Goal: Find specific page/section: Find specific page/section

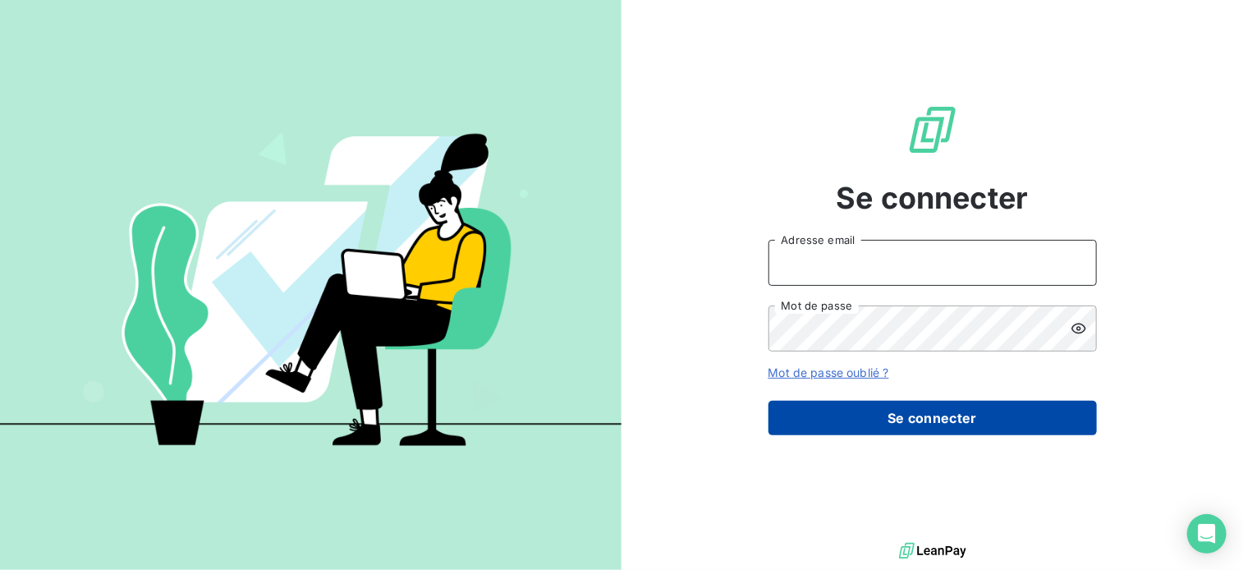
type input "[EMAIL_ADDRESS][DOMAIN_NAME]"
click at [939, 427] on button "Se connecter" at bounding box center [933, 418] width 328 height 34
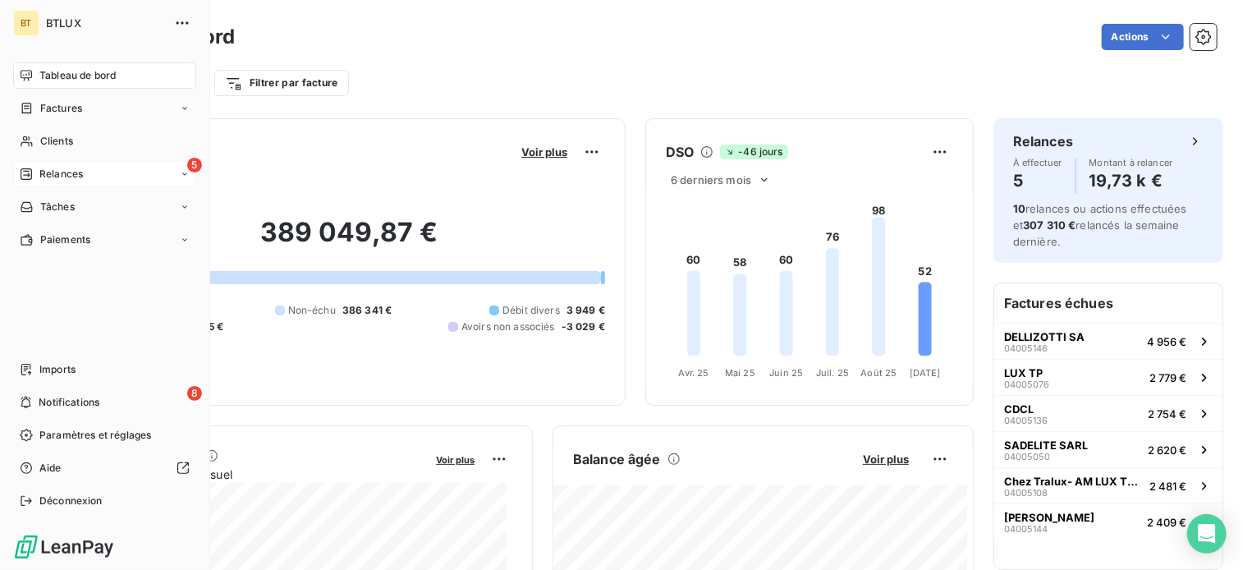
click at [43, 172] on span "Relances" at bounding box center [61, 174] width 44 height 15
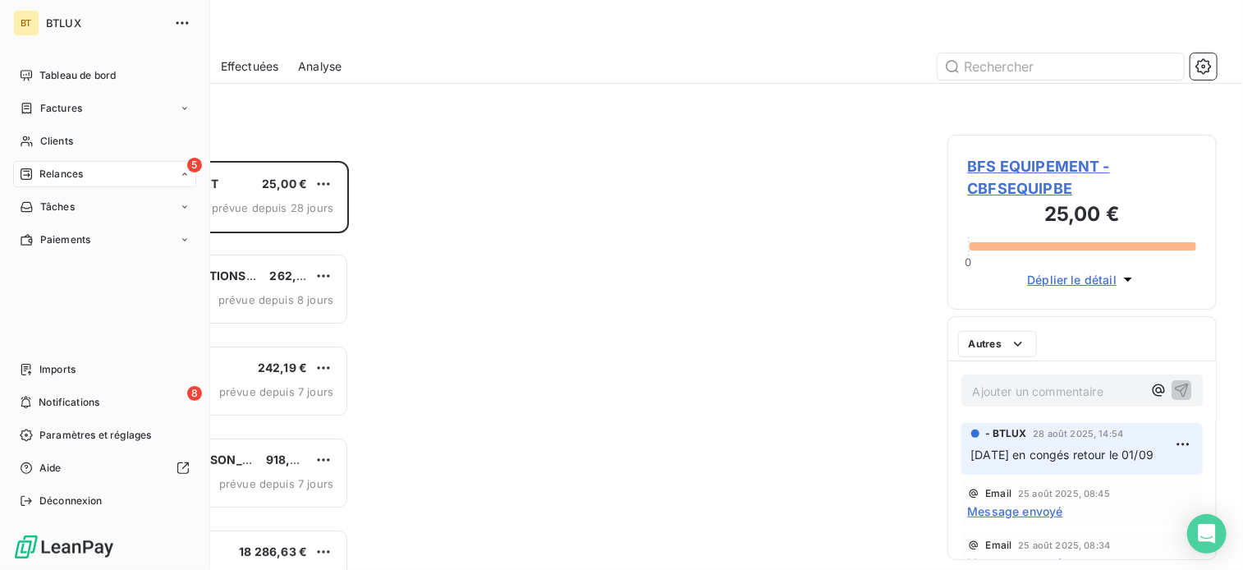
scroll to position [396, 257]
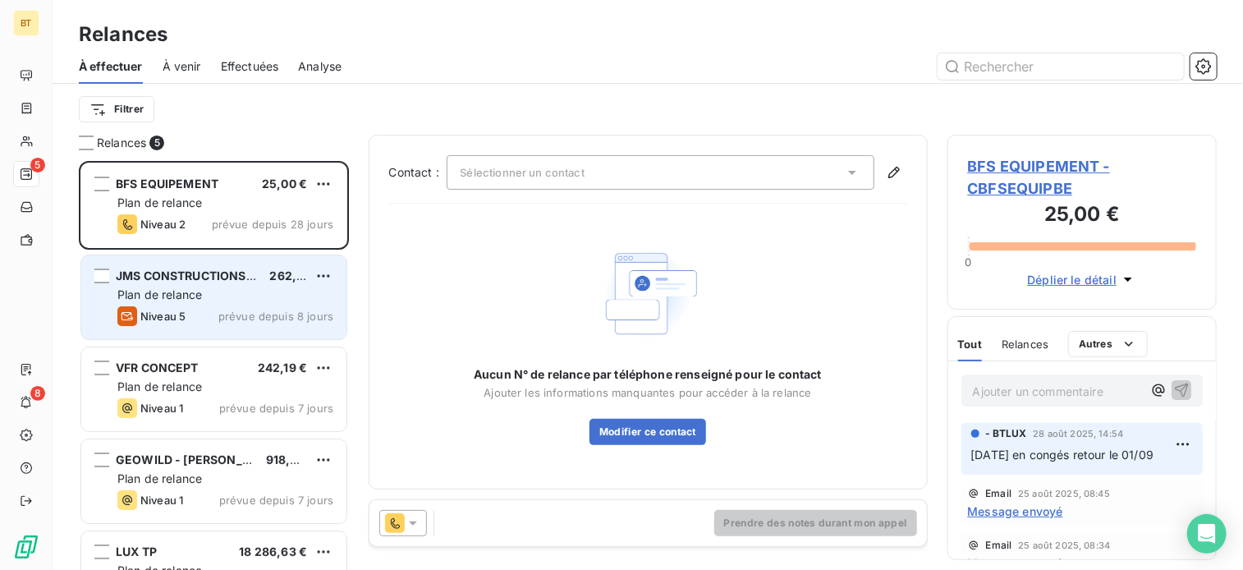
click at [150, 274] on span "JMS CONSTRUCTIONS SUCC SARL" at bounding box center [215, 275] width 198 height 14
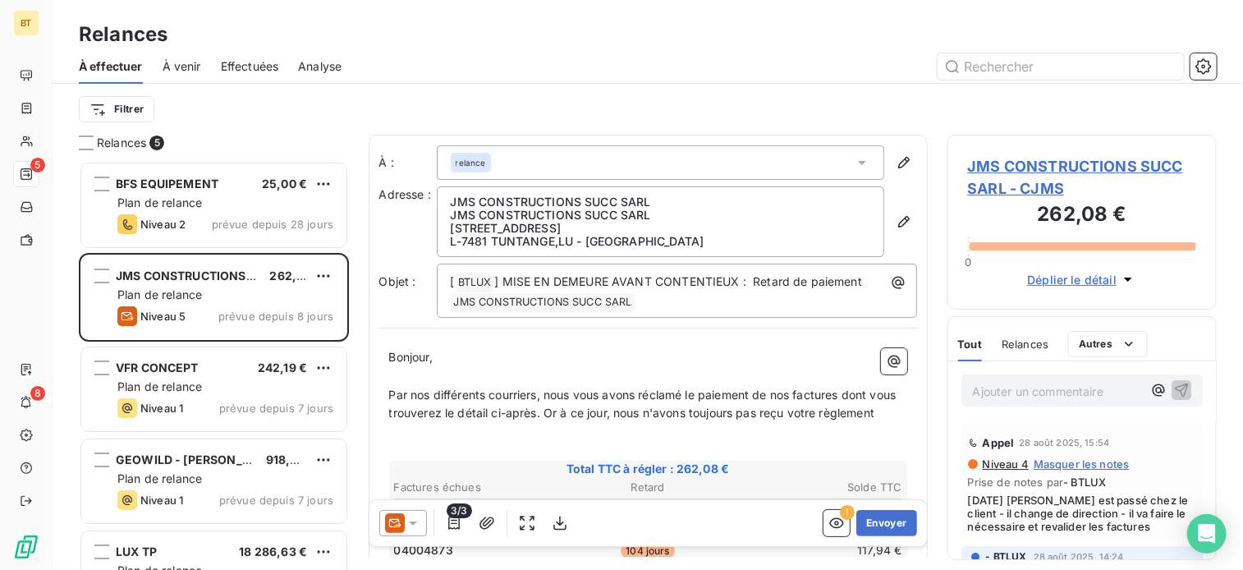
drag, startPoint x: 1071, startPoint y: 191, endPoint x: 1059, endPoint y: 183, distance: 14.1
click at [1069, 191] on span "JMS CONSTRUCTIONS SUCC SARL - CJMS" at bounding box center [1082, 177] width 229 height 44
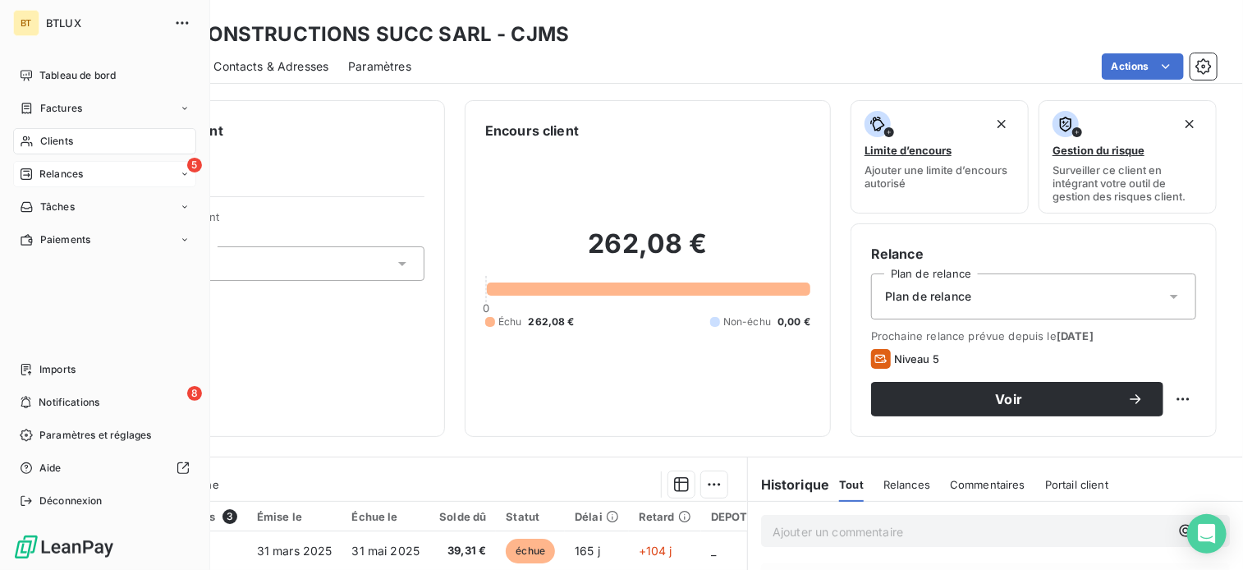
click at [39, 175] on span "Relances" at bounding box center [61, 174] width 44 height 15
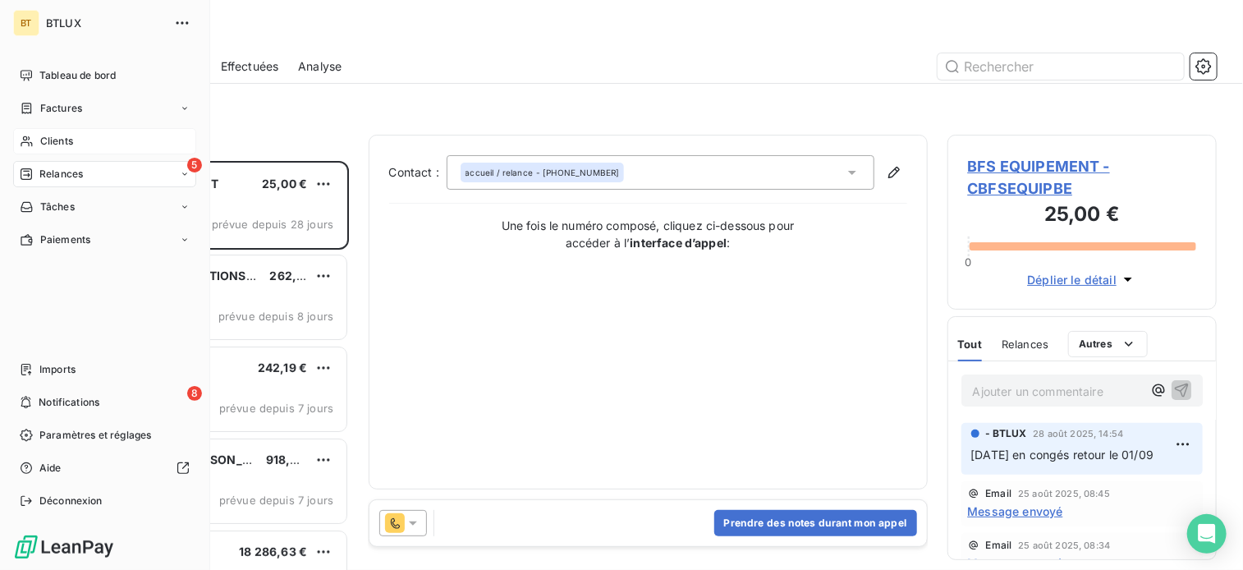
click at [40, 142] on span "Clients" at bounding box center [56, 141] width 33 height 15
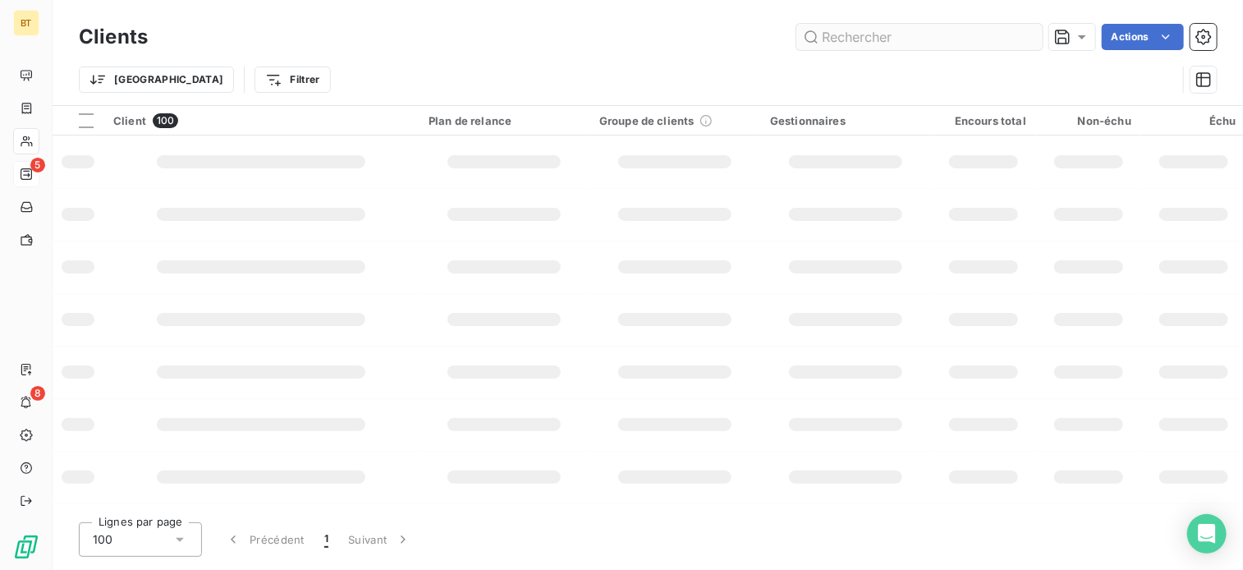
click at [1090, 58] on div "Trier Filtrer" at bounding box center [648, 79] width 1138 height 51
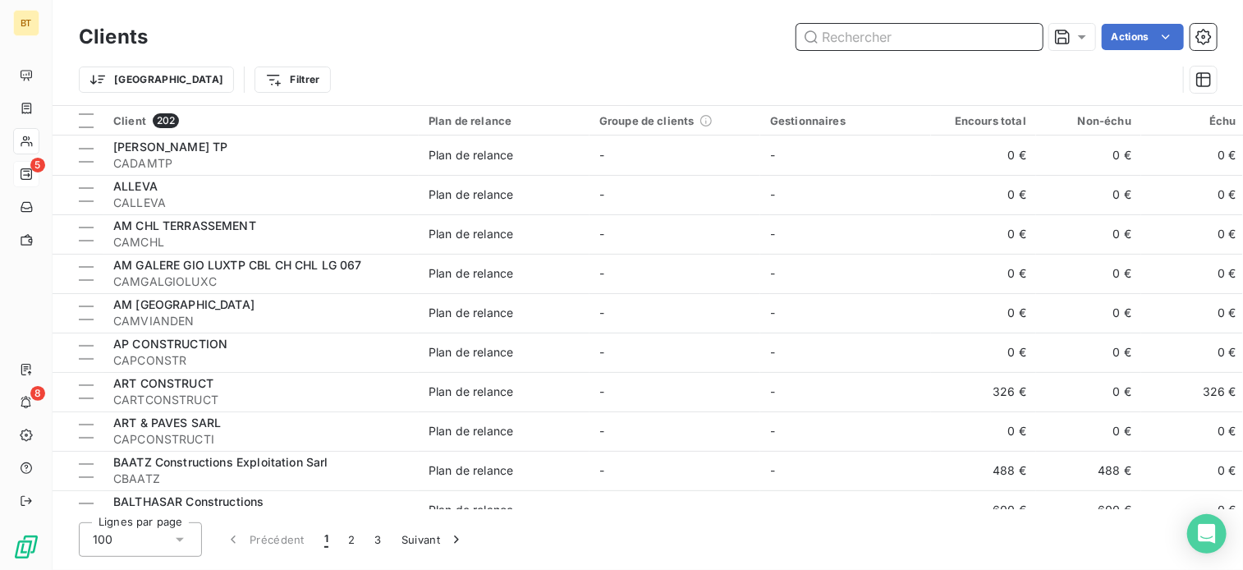
click at [837, 39] on input "text" at bounding box center [919, 37] width 246 height 26
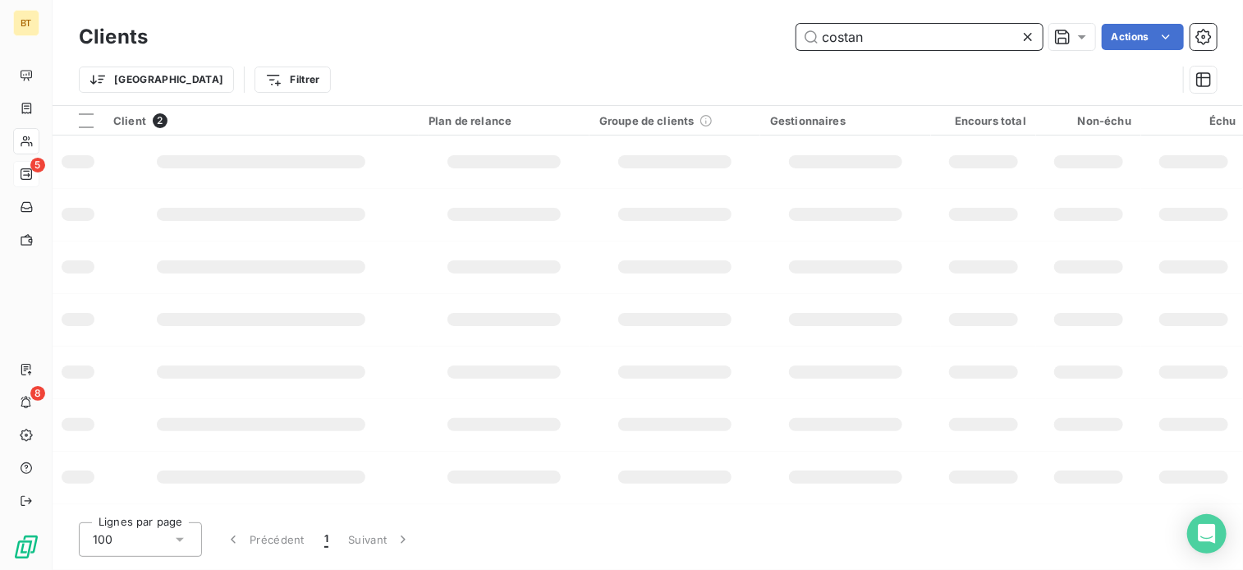
type input "costan"
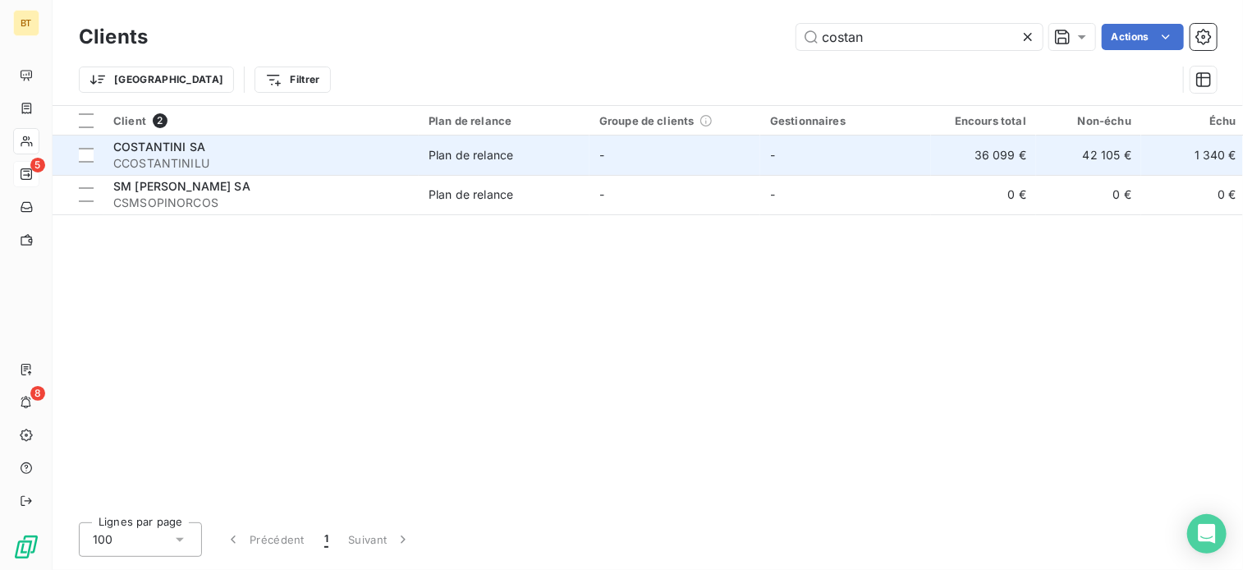
click at [235, 165] on span "CCOSTANTINILU" at bounding box center [261, 163] width 296 height 16
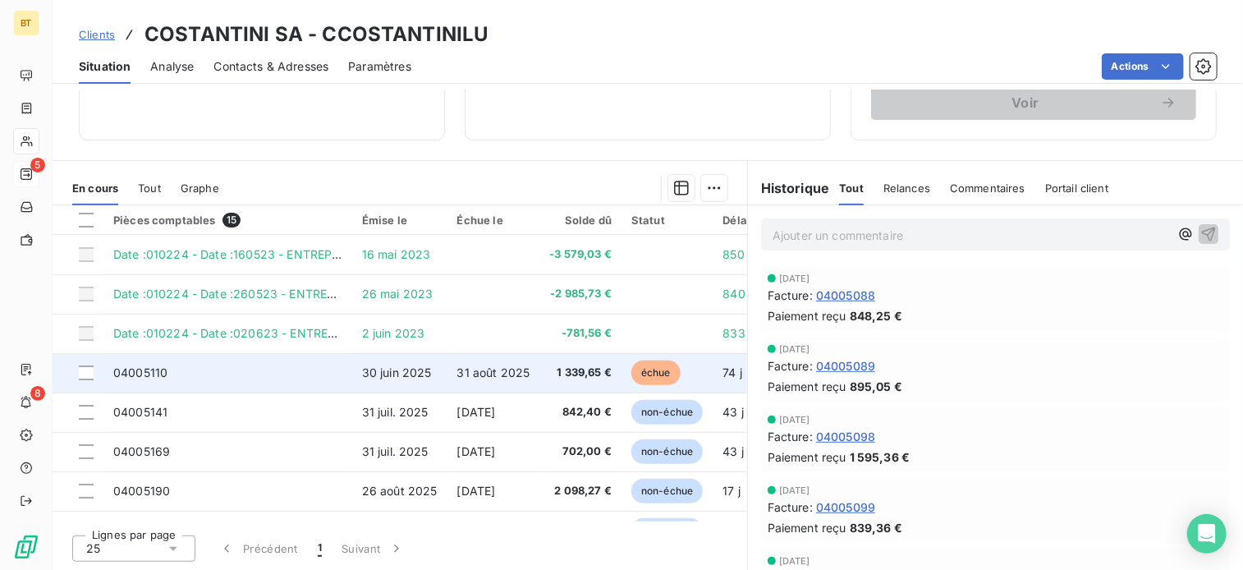
click at [553, 362] on td "1 339,65 €" at bounding box center [580, 372] width 82 height 39
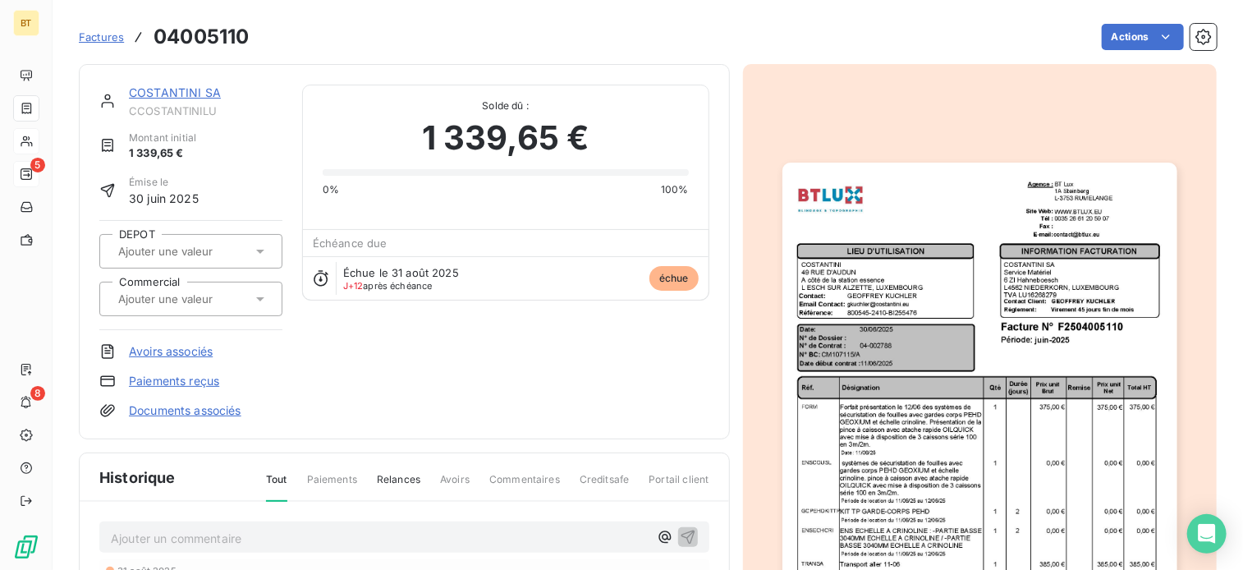
click at [55, 168] on section "Factures 04005110 Actions COSTANTINI SA CCOSTANTINILU Montant initial 1 339,65 …" at bounding box center [648, 285] width 1191 height 570
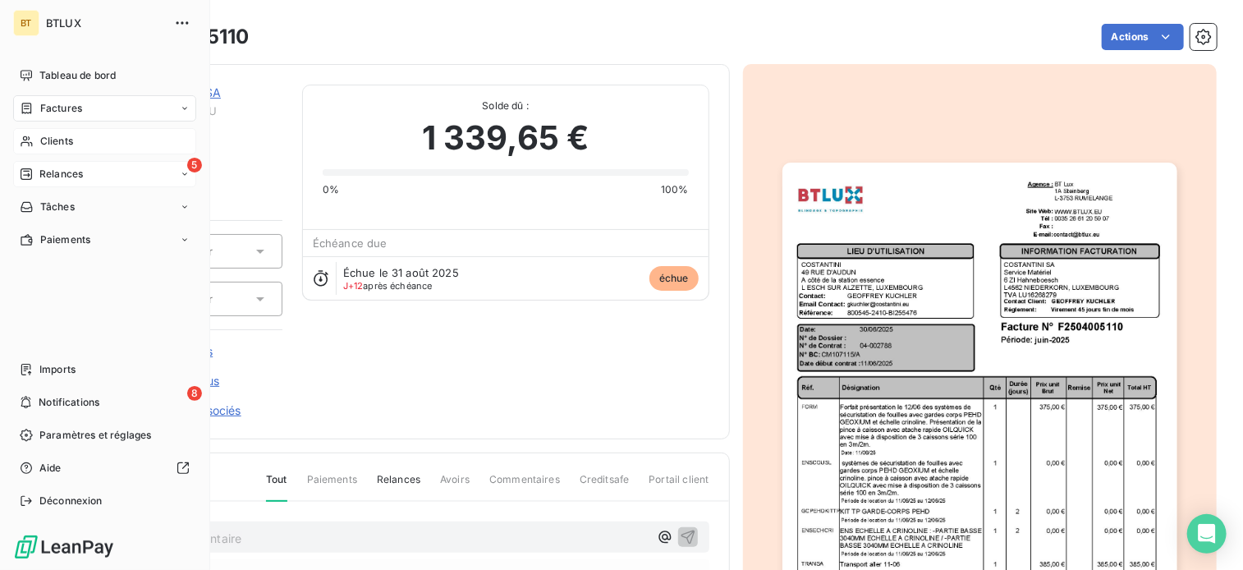
click at [36, 172] on div "Relances" at bounding box center [51, 174] width 63 height 15
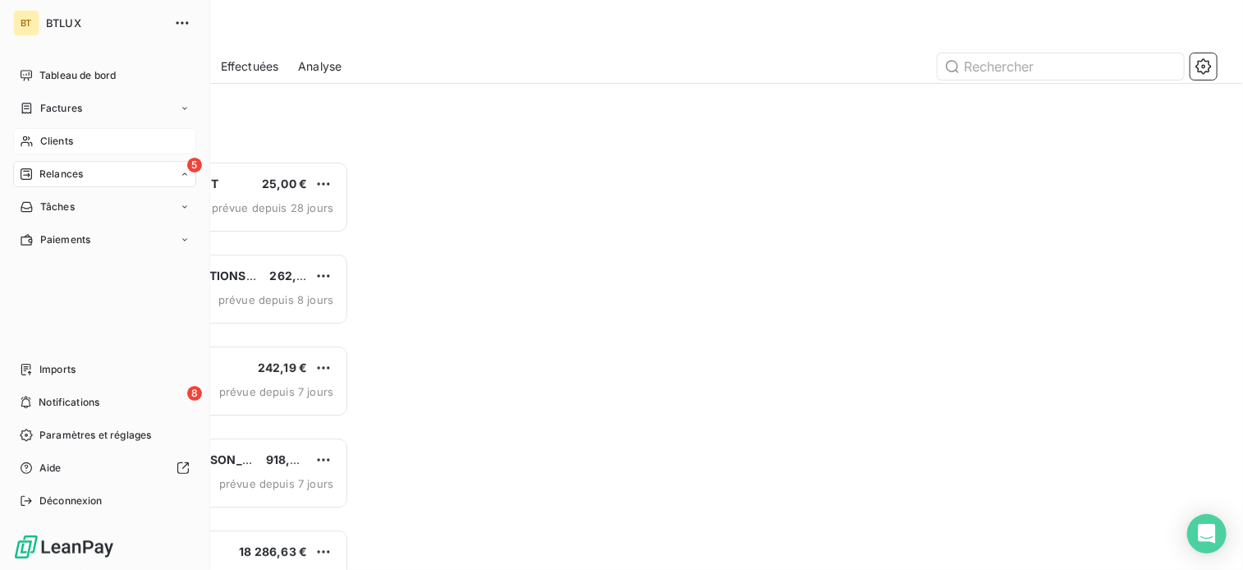
scroll to position [396, 257]
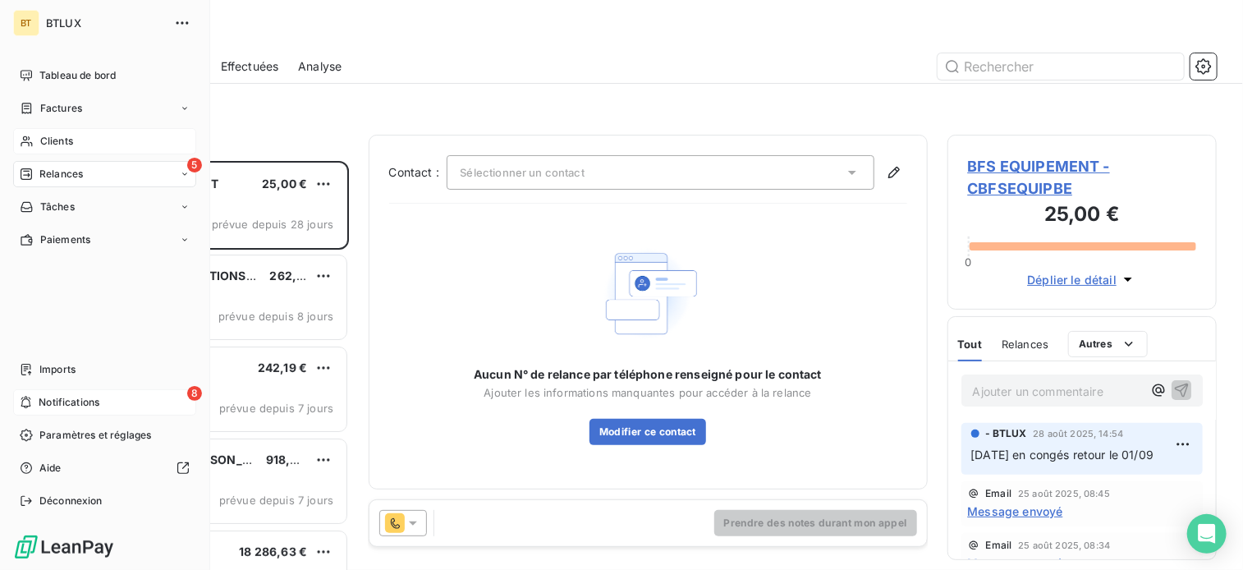
click at [76, 402] on span "Notifications" at bounding box center [69, 402] width 61 height 15
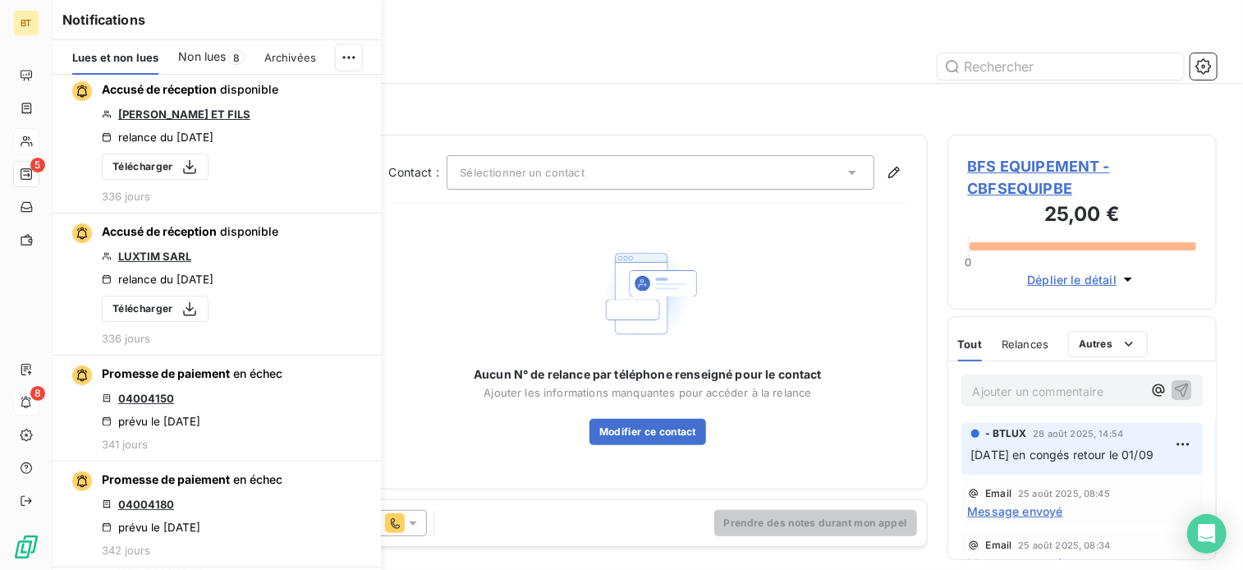
scroll to position [2854, 0]
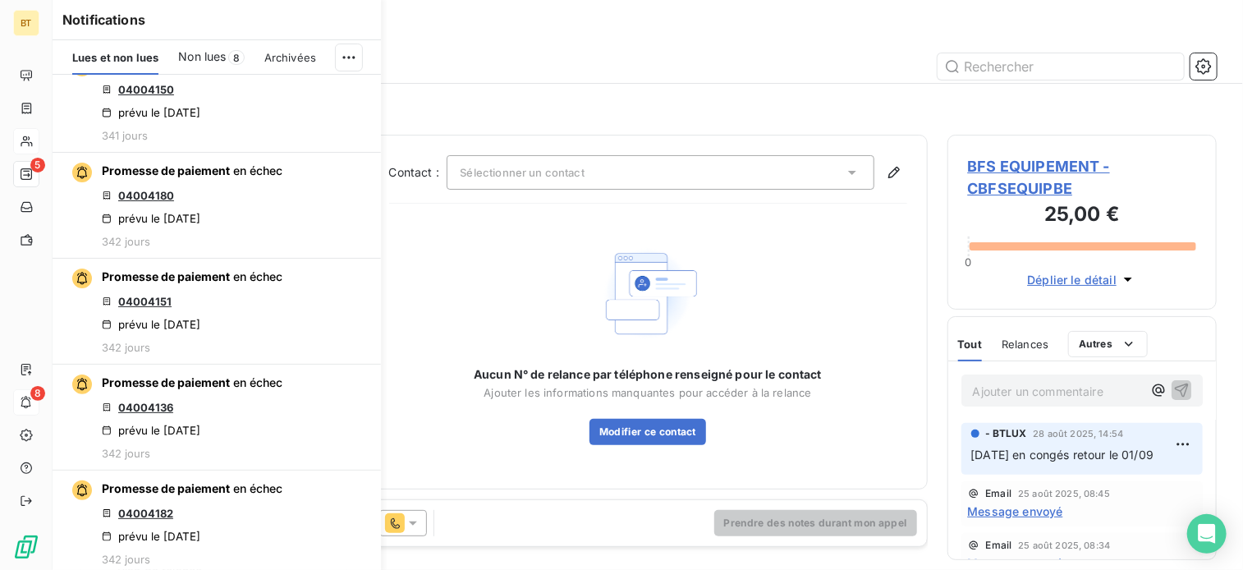
click at [749, 34] on div "Relances" at bounding box center [648, 35] width 1191 height 30
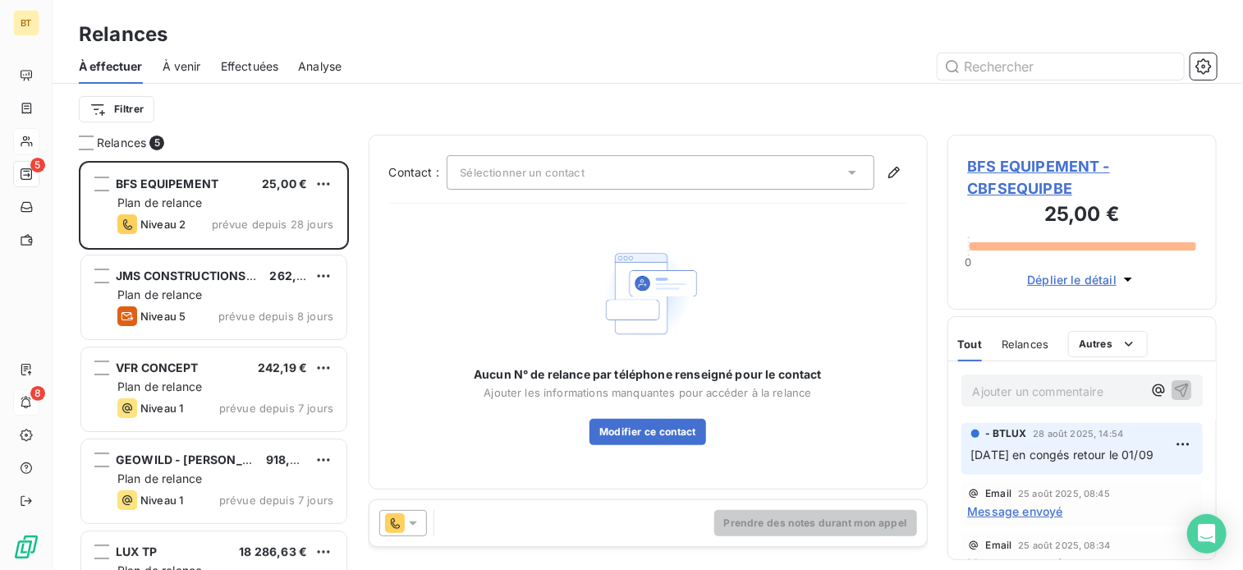
scroll to position [396, 257]
